Goal: Navigation & Orientation: Find specific page/section

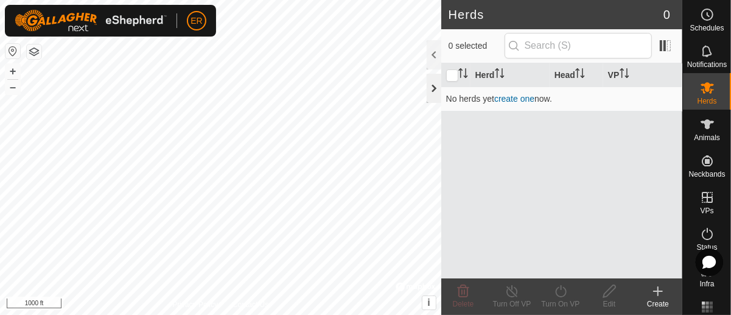
click at [434, 88] on div at bounding box center [434, 88] width 15 height 29
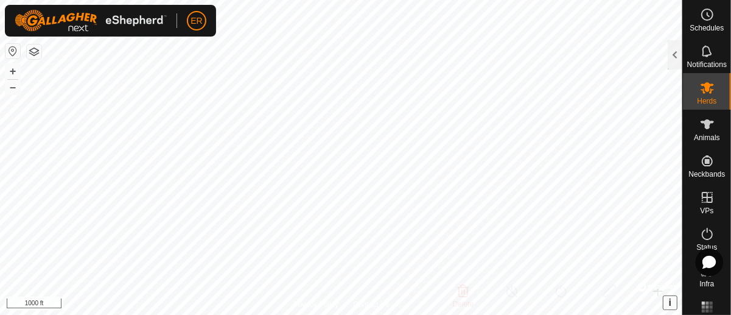
click at [670, 304] on span "i" at bounding box center [670, 302] width 2 height 10
click at [670, 304] on span "›" at bounding box center [670, 302] width 3 height 10
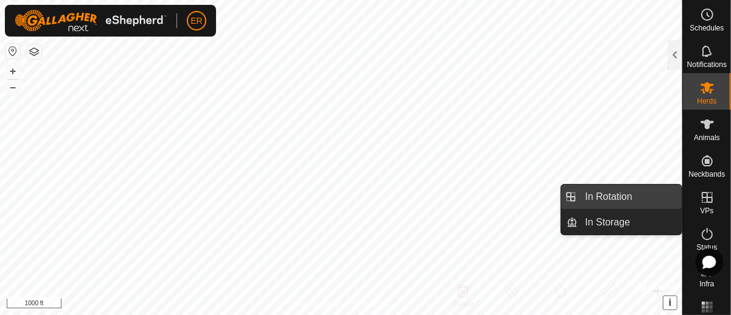
click at [642, 191] on link "In Rotation" at bounding box center [630, 196] width 104 height 24
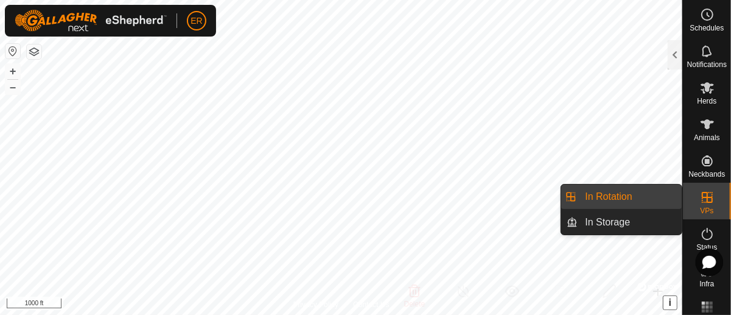
click at [703, 200] on icon at bounding box center [707, 197] width 15 height 15
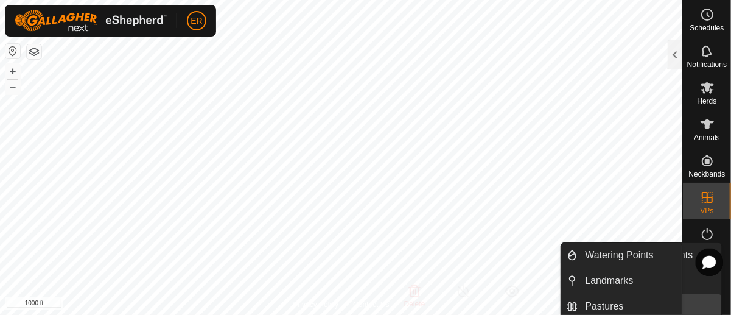
scroll to position [3, 0]
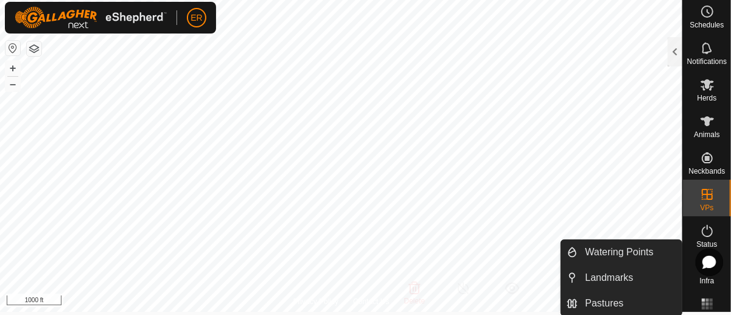
click at [702, 279] on span "Infra" at bounding box center [707, 280] width 15 height 7
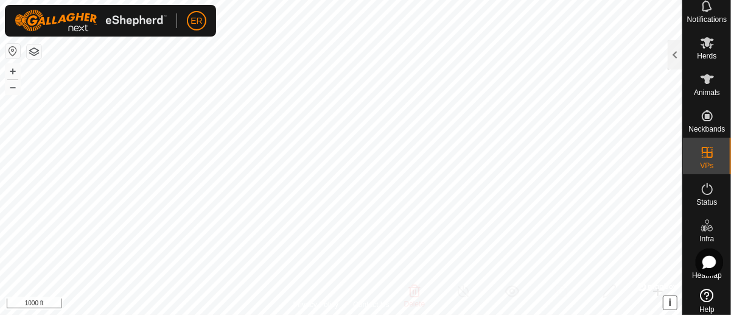
scroll to position [60, 0]
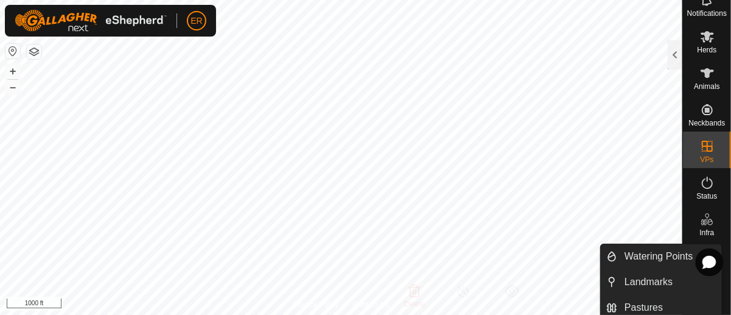
click at [707, 219] on icon at bounding box center [709, 222] width 5 height 7
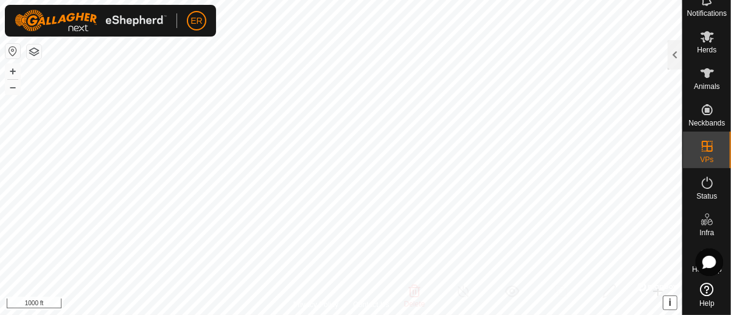
scroll to position [0, 0]
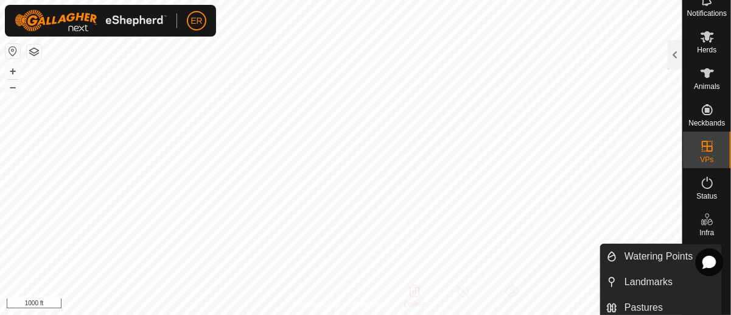
click at [700, 214] on icon at bounding box center [707, 219] width 15 height 15
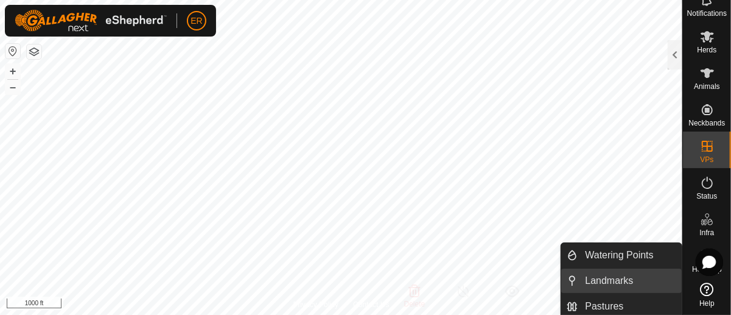
scroll to position [3, 0]
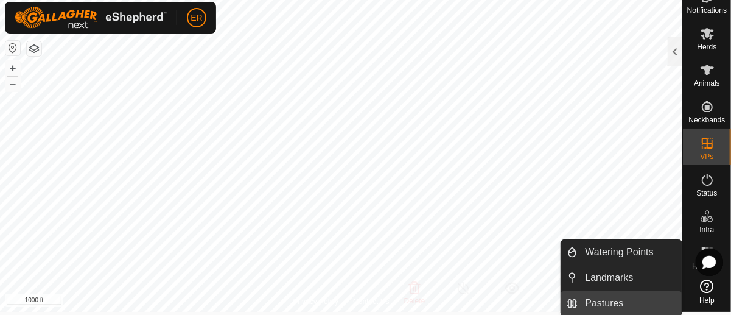
click at [645, 306] on link "Pastures" at bounding box center [630, 303] width 104 height 24
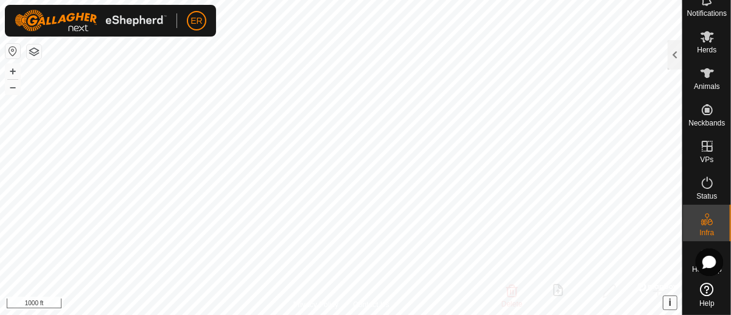
click at [670, 301] on span "i" at bounding box center [670, 302] width 2 height 10
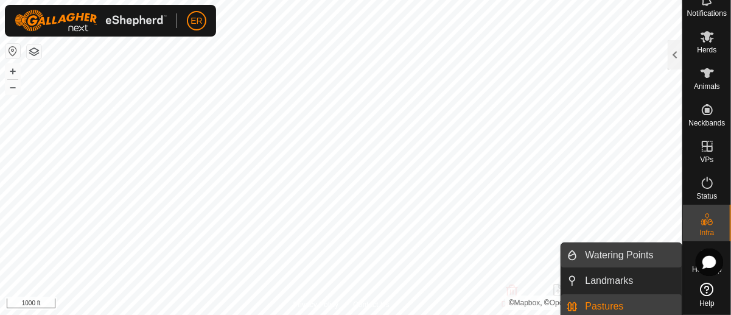
scroll to position [3, 0]
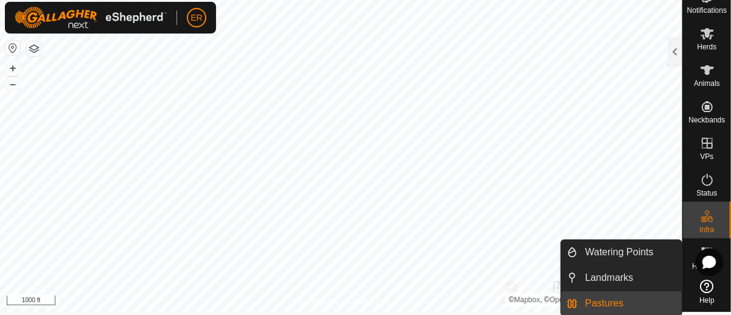
click at [622, 304] on link "Pastures" at bounding box center [630, 303] width 104 height 24
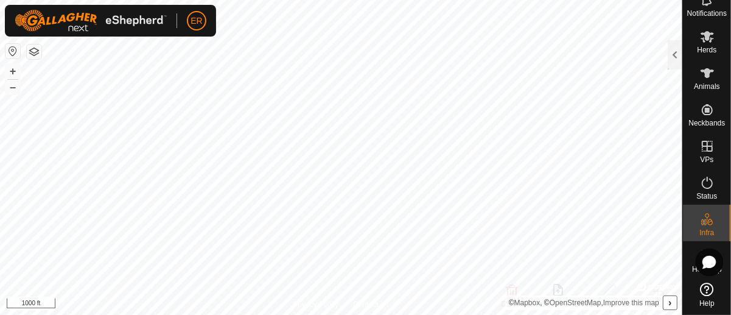
scroll to position [60, 0]
click at [705, 283] on icon at bounding box center [707, 289] width 13 height 13
click at [671, 303] on span "›" at bounding box center [670, 302] width 3 height 10
click at [663, 283] on div at bounding box center [657, 287] width 40 height 12
click at [638, 284] on div at bounding box center [657, 287] width 40 height 12
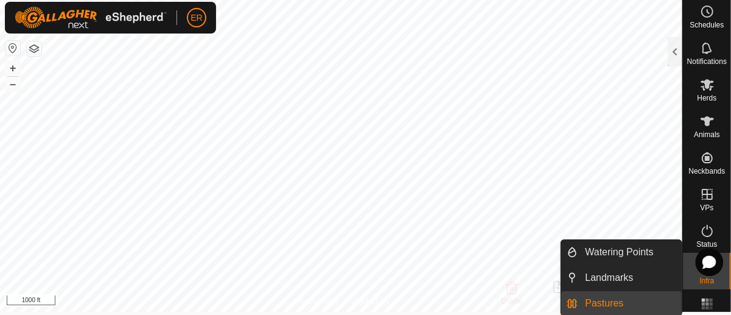
scroll to position [0, 0]
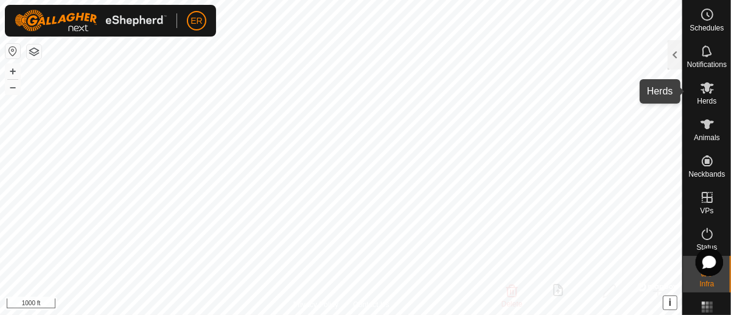
click at [701, 89] on icon at bounding box center [707, 88] width 13 height 12
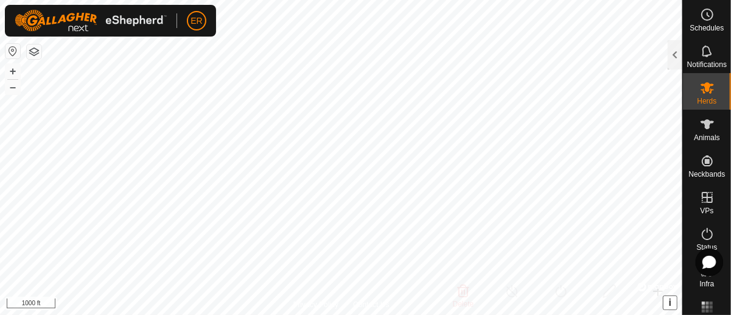
click at [701, 89] on icon at bounding box center [707, 88] width 13 height 12
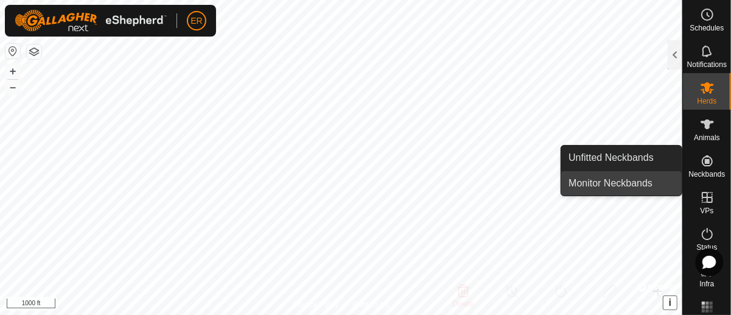
click at [628, 183] on link "Monitor Neckbands" at bounding box center [621, 183] width 121 height 24
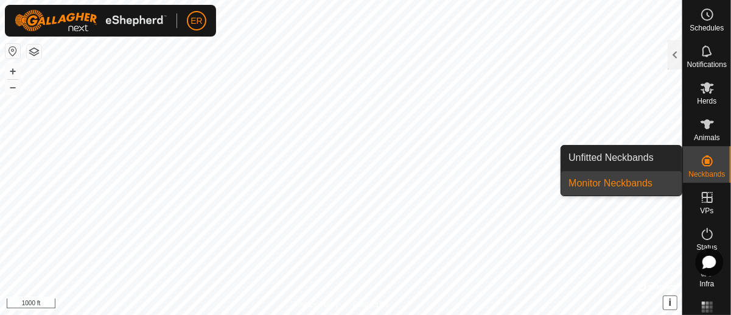
click at [640, 179] on link "Monitor Neckbands" at bounding box center [621, 183] width 121 height 24
click at [704, 233] on icon at bounding box center [707, 233] width 15 height 15
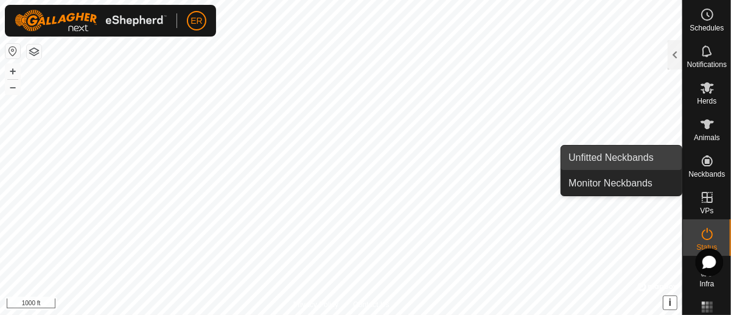
click at [619, 153] on link "Unfitted Neckbands" at bounding box center [621, 158] width 121 height 24
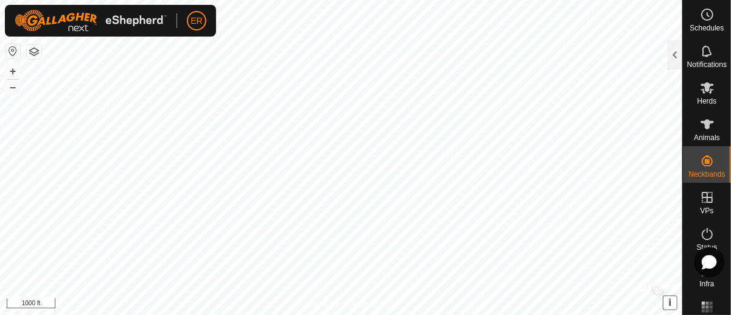
click at [708, 259] on icon at bounding box center [709, 262] width 13 height 13
